Goal: Find specific page/section: Find specific page/section

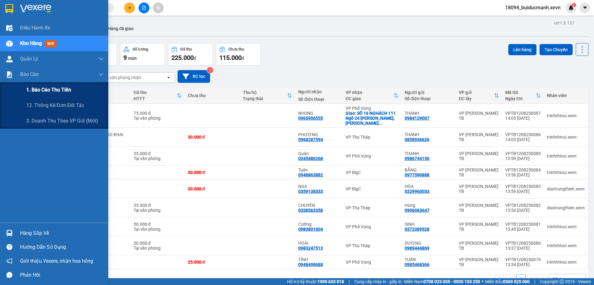
click at [31, 90] on span "1. Báo cáo thu tiền" at bounding box center [48, 90] width 45 height 8
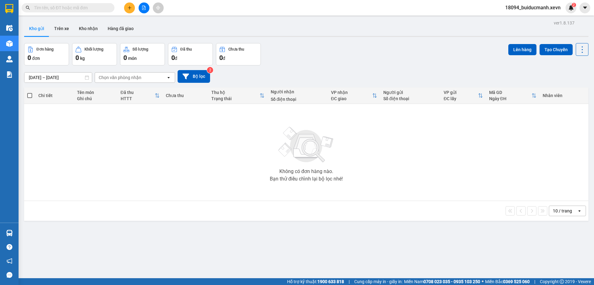
click at [106, 7] on input "text" at bounding box center [70, 7] width 73 height 7
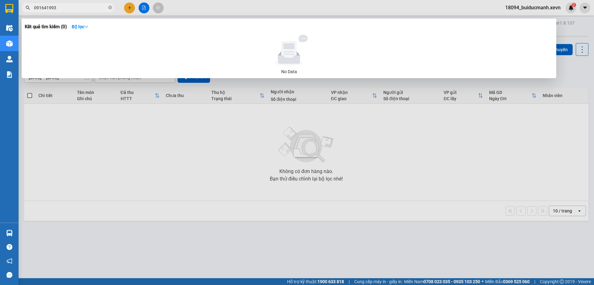
type input "0916419933"
